Goal: Information Seeking & Learning: Learn about a topic

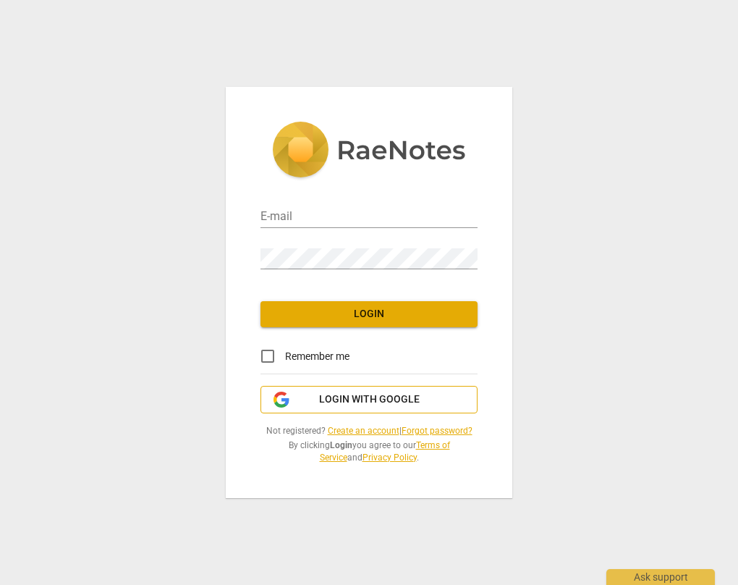
click at [361, 403] on span "Login with Google" at bounding box center [369, 399] width 101 height 14
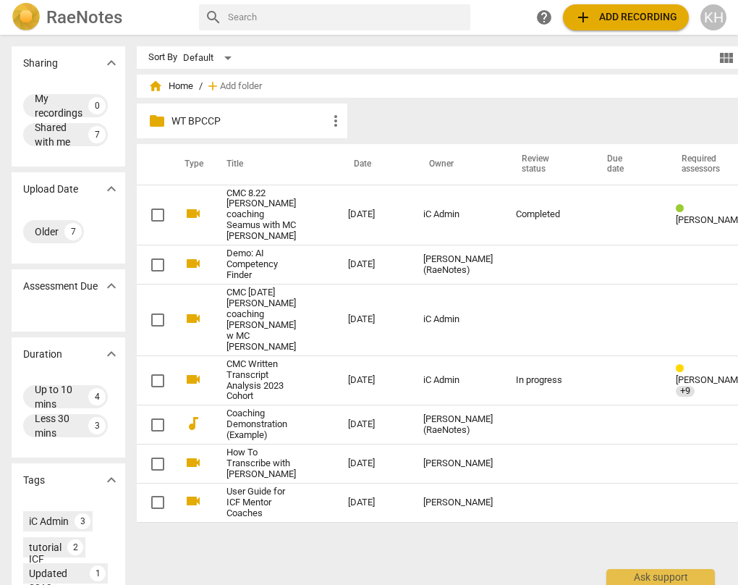
click at [236, 114] on p "WT BPCCP" at bounding box center [250, 121] width 156 height 15
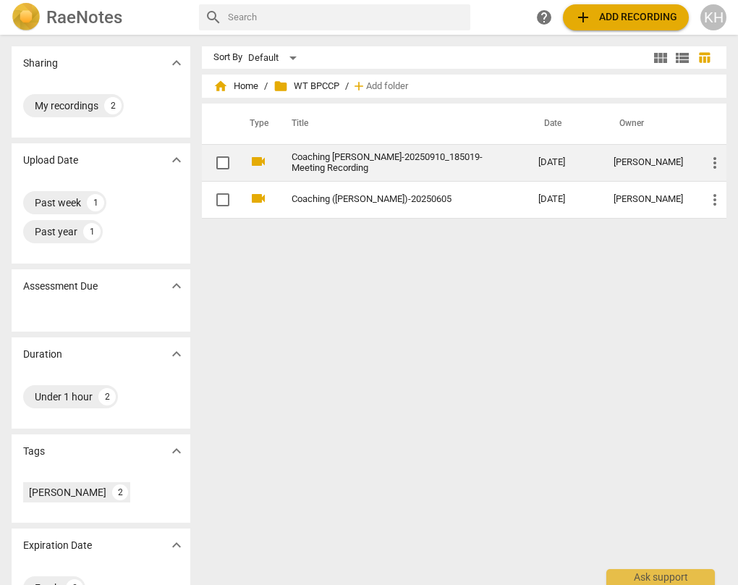
click at [343, 158] on link "Coaching [PERSON_NAME]-20250910_185019-Meeting Recording" at bounding box center [389, 163] width 195 height 22
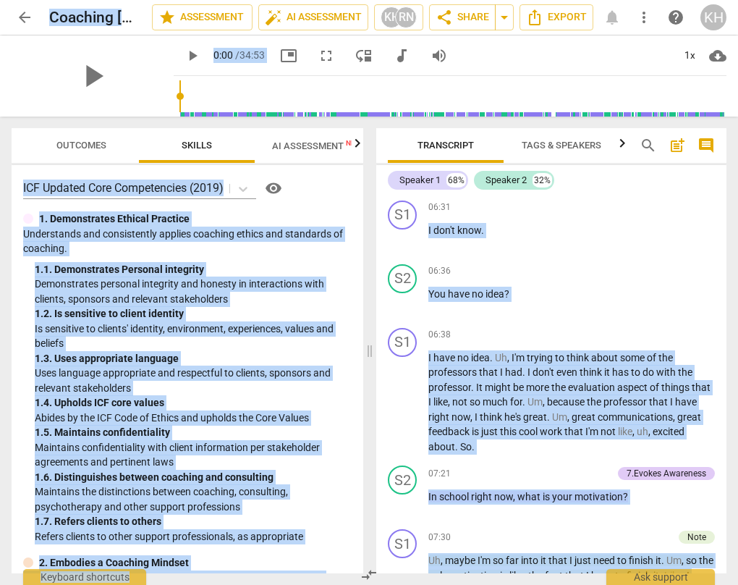
scroll to position [1881, 0]
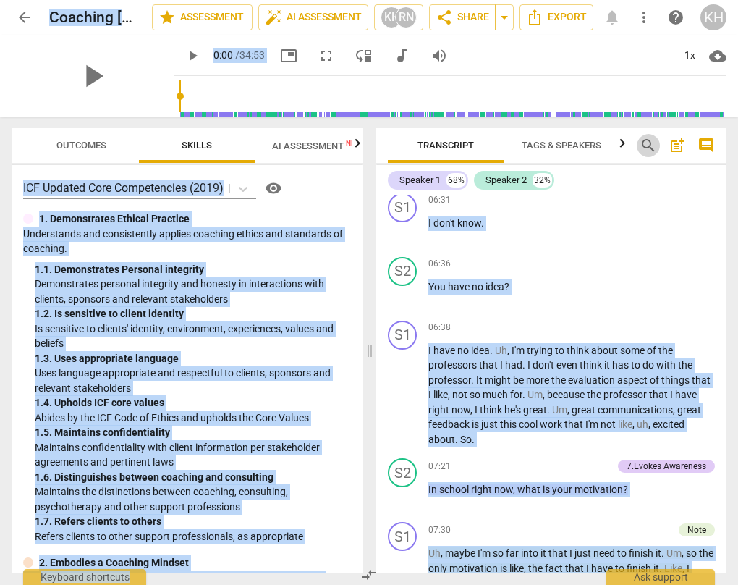
click at [647, 140] on span "search" at bounding box center [648, 145] width 17 height 17
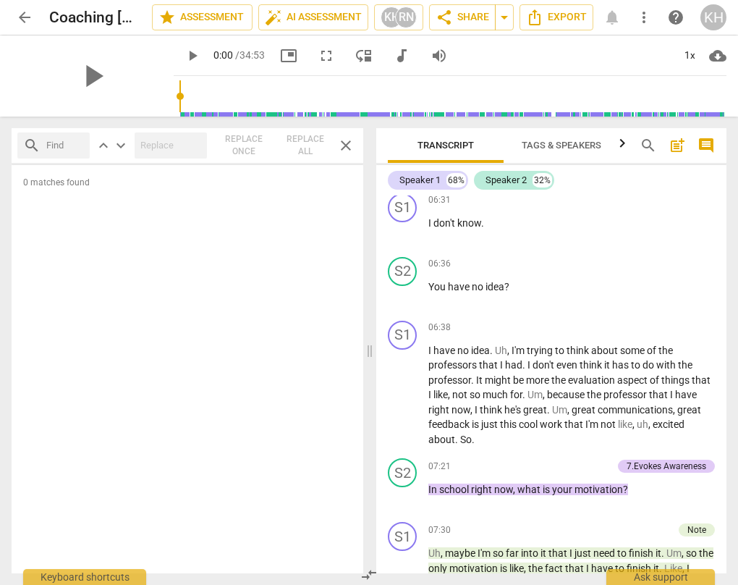
click at [53, 144] on input "text" at bounding box center [65, 145] width 38 height 23
type input "authority"
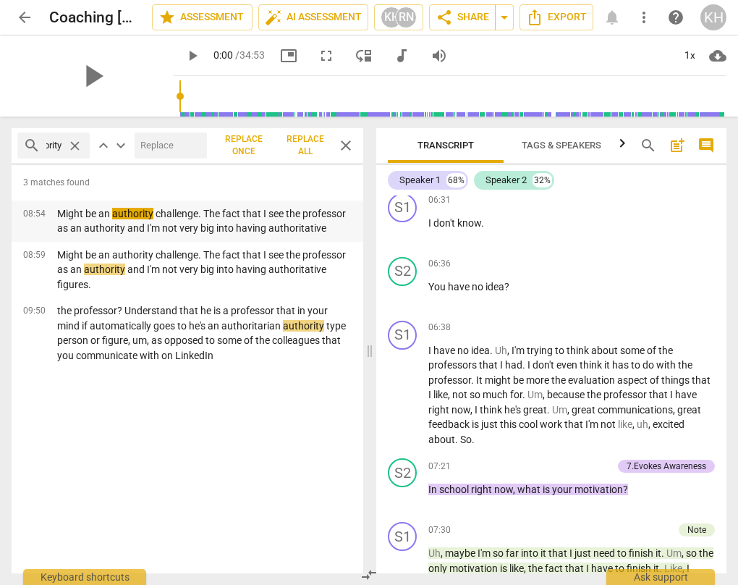
scroll to position [0, 0]
click at [163, 226] on p "Might be an authority challenge. The fact that I see the professor as an author…" at bounding box center [204, 221] width 295 height 30
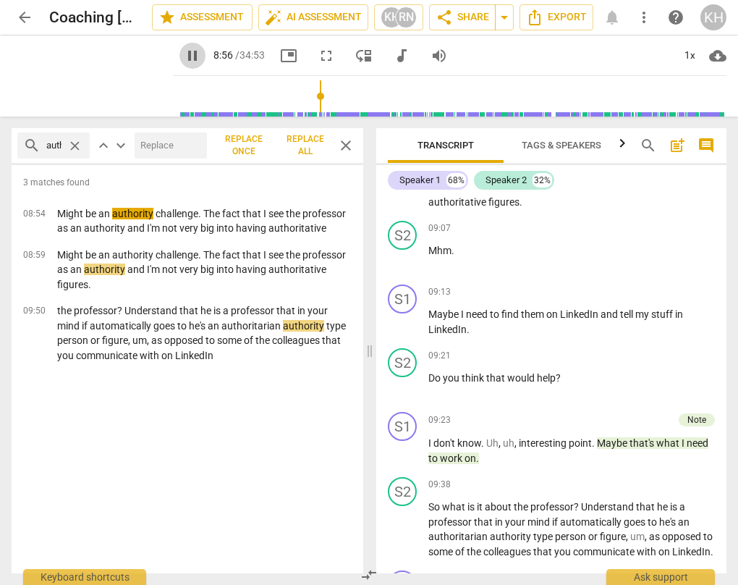
click at [184, 55] on span "pause" at bounding box center [192, 55] width 17 height 17
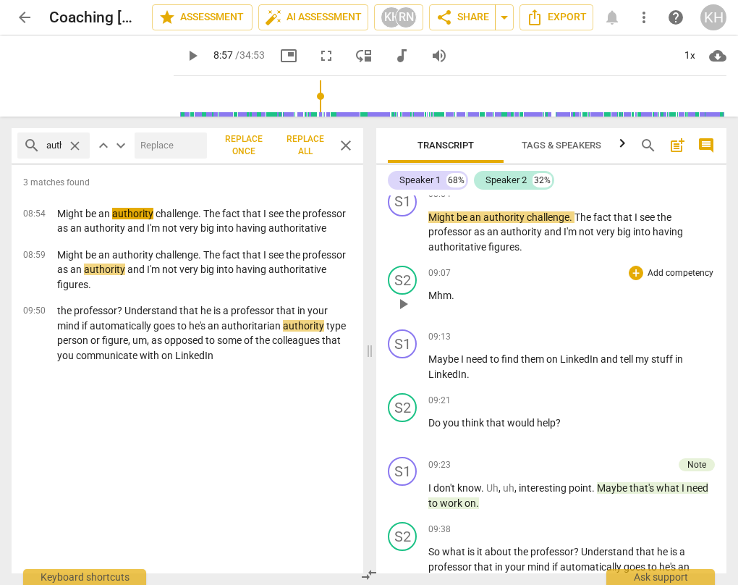
scroll to position [2675, 0]
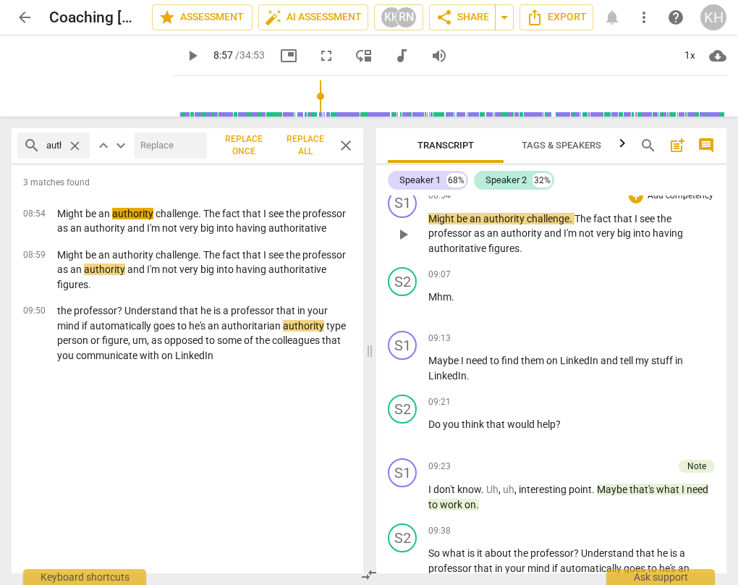
click at [405, 243] on span "play_arrow" at bounding box center [402, 234] width 17 height 17
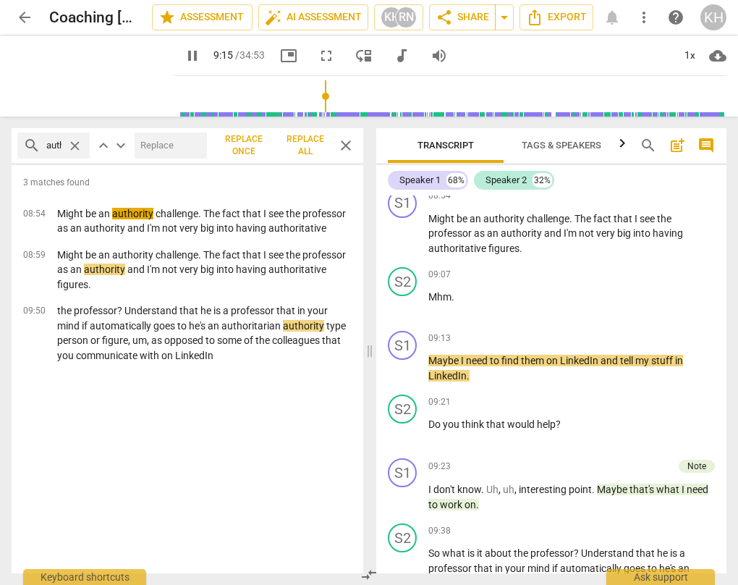
click at [184, 50] on span "pause" at bounding box center [192, 55] width 17 height 17
click at [184, 50] on span "play_arrow" at bounding box center [192, 55] width 17 height 17
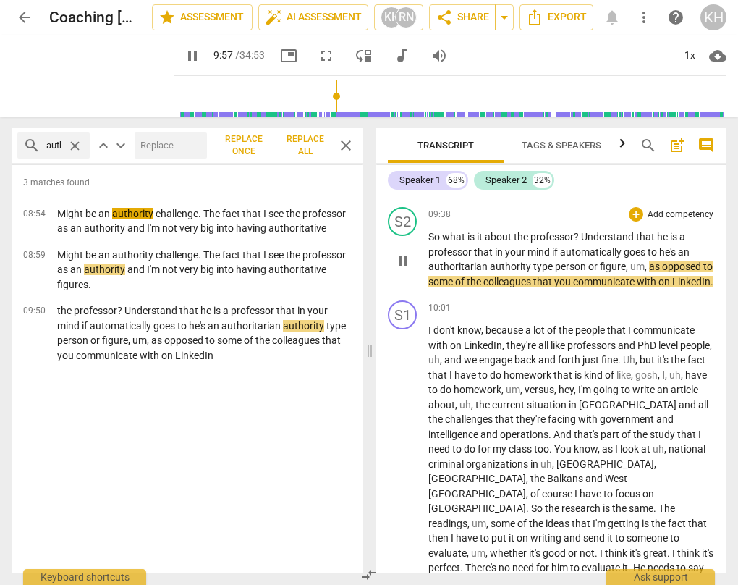
scroll to position [3011, 0]
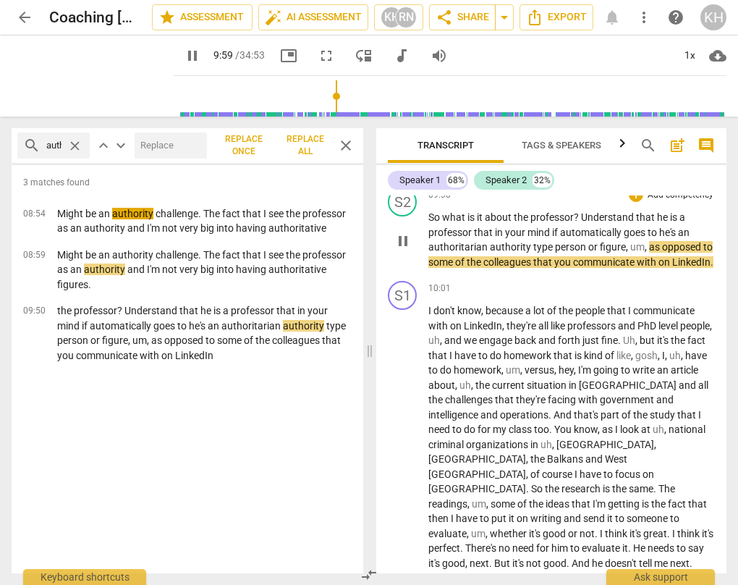
click at [406, 250] on span "pause" at bounding box center [402, 240] width 17 height 17
type input "600"
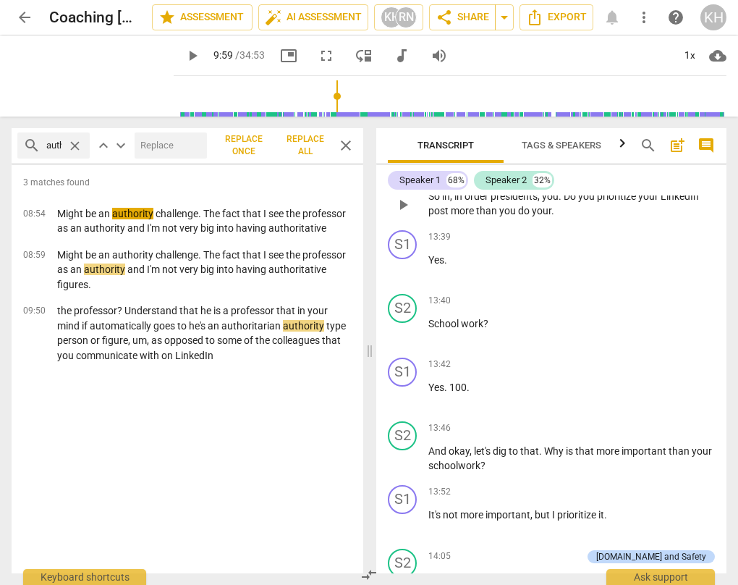
scroll to position [3764, 0]
